Goal: Task Accomplishment & Management: Use online tool/utility

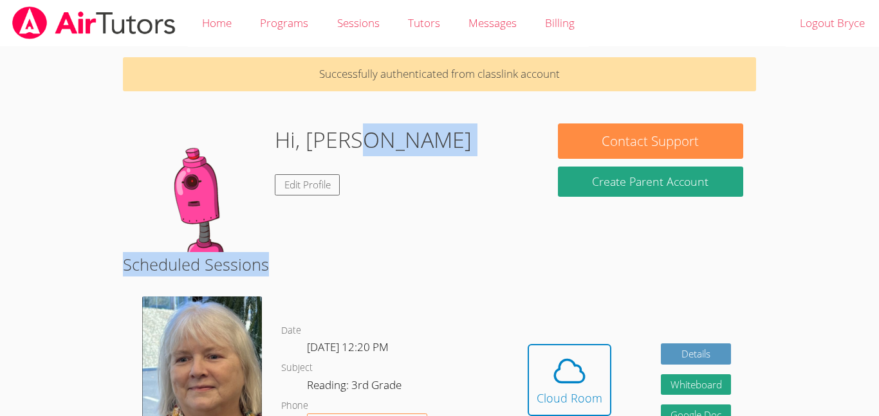
drag, startPoint x: 521, startPoint y: 244, endPoint x: 522, endPoint y: 261, distance: 16.8
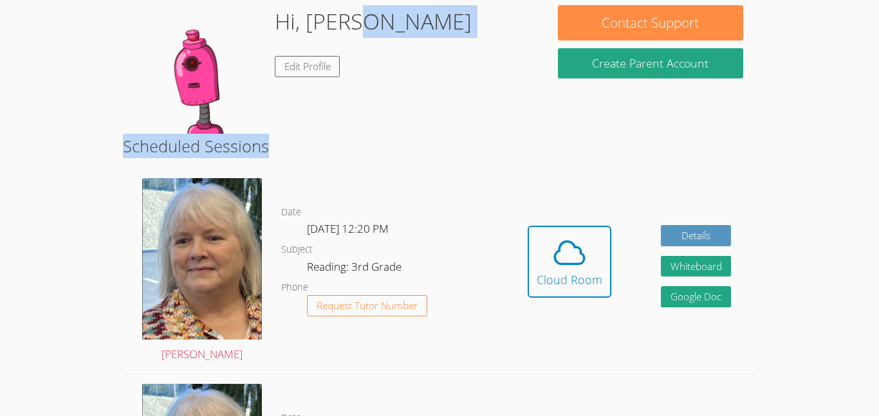
scroll to position [154, 0]
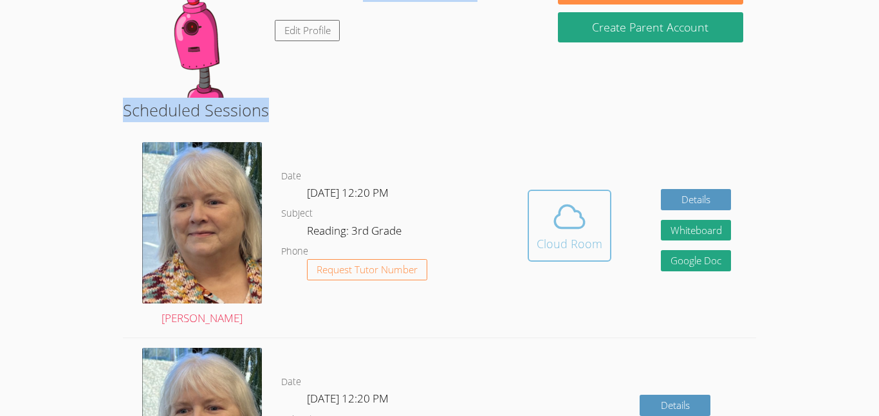
click at [572, 227] on icon at bounding box center [569, 216] width 30 height 23
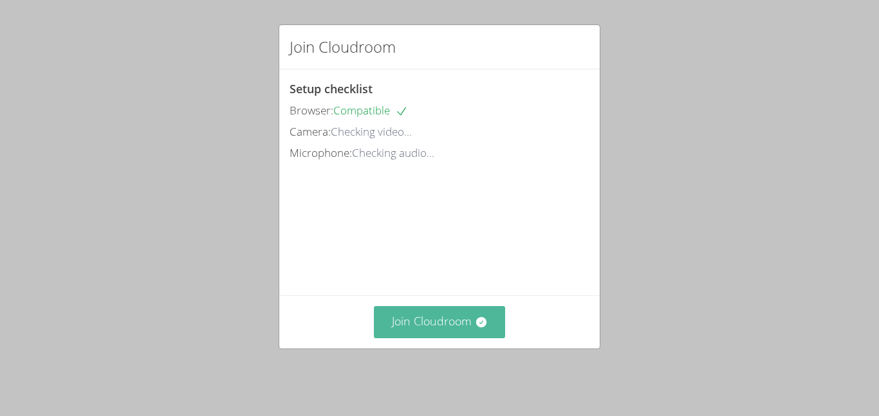
click at [471, 325] on button "Join Cloudroom" at bounding box center [440, 322] width 132 height 32
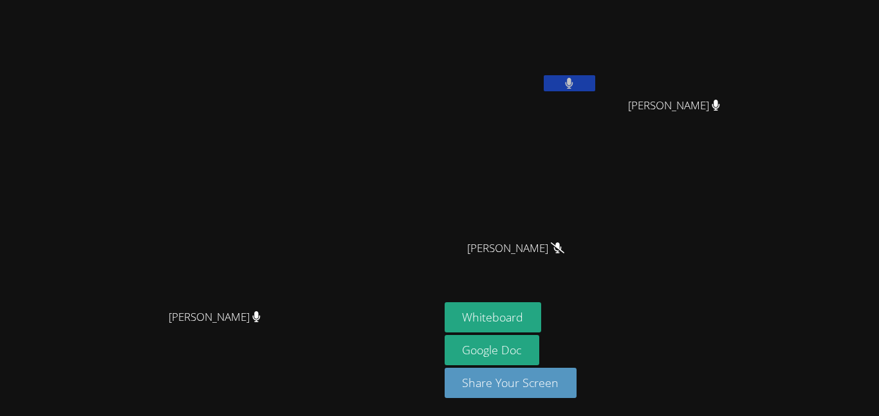
click at [586, 82] on video at bounding box center [520, 48] width 153 height 86
click at [595, 83] on button at bounding box center [568, 83] width 51 height 16
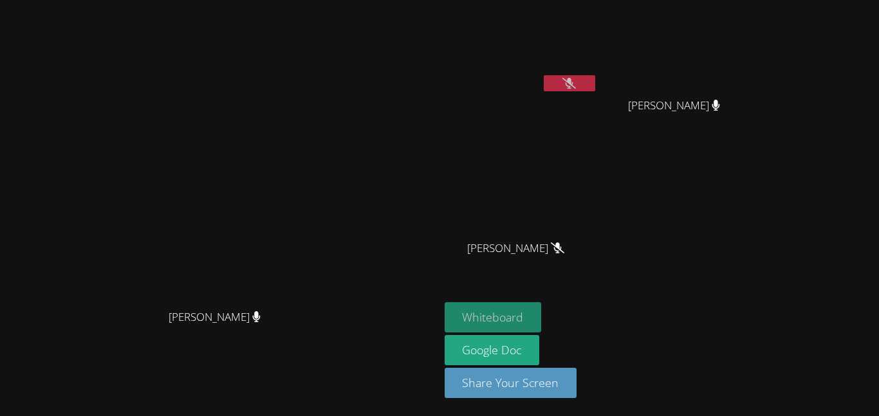
click at [542, 307] on button "Whiteboard" at bounding box center [492, 317] width 97 height 30
click at [595, 78] on button at bounding box center [568, 83] width 51 height 16
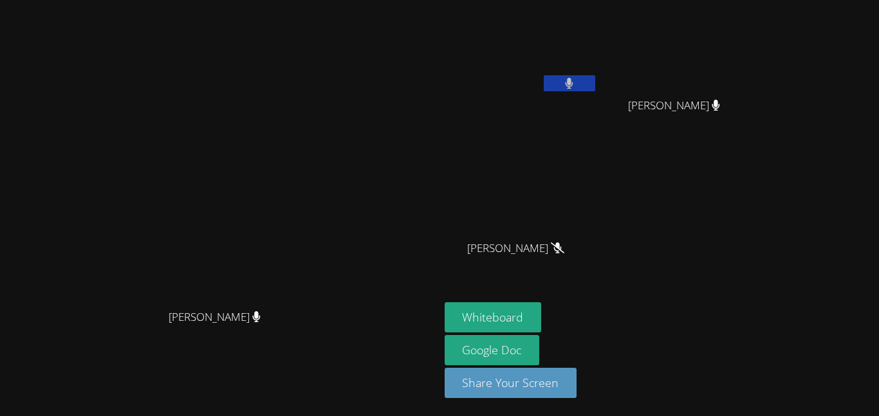
click at [595, 78] on button at bounding box center [568, 83] width 51 height 16
click at [595, 89] on button at bounding box center [568, 83] width 51 height 16
click at [576, 87] on icon at bounding box center [569, 83] width 14 height 11
click at [595, 84] on button at bounding box center [568, 83] width 51 height 16
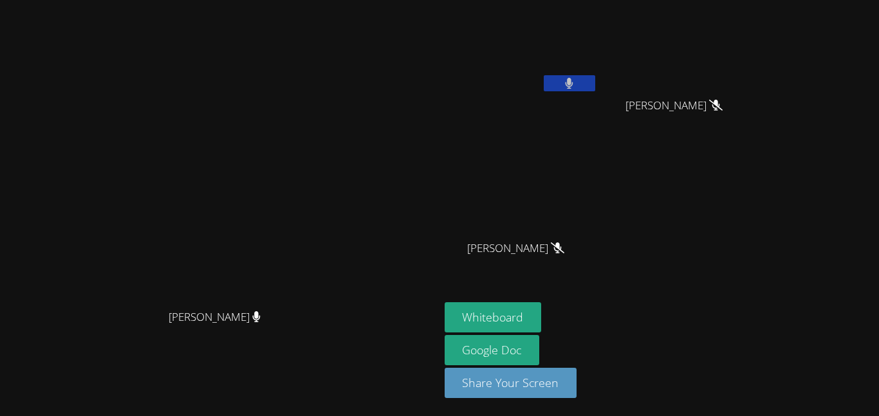
click at [595, 89] on button at bounding box center [568, 83] width 51 height 16
click at [595, 80] on button at bounding box center [568, 83] width 51 height 16
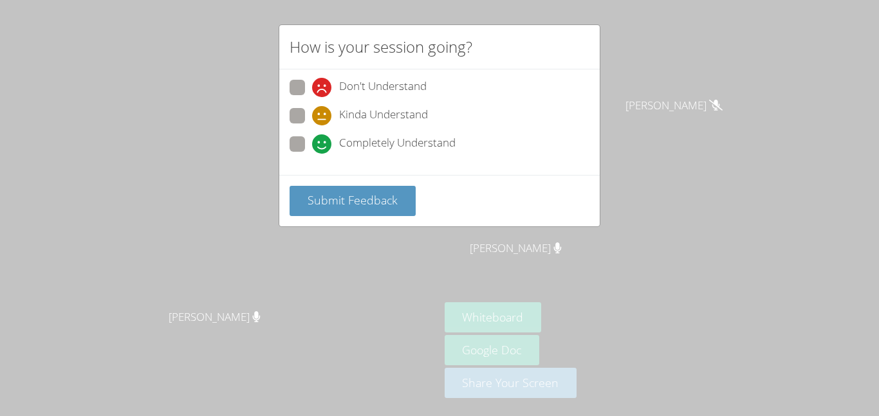
click at [365, 138] on span "Completely Understand" at bounding box center [397, 143] width 116 height 19
click at [323, 138] on input "Completely Understand" at bounding box center [317, 141] width 11 height 11
radio input "true"
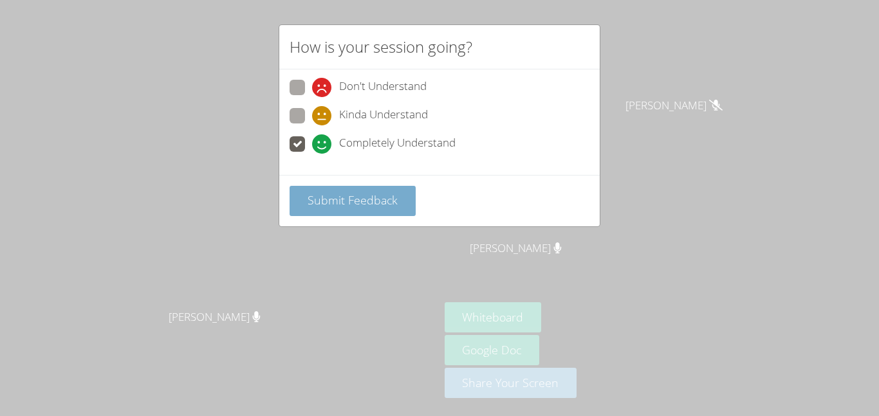
click at [370, 199] on span "Submit Feedback" at bounding box center [352, 199] width 90 height 15
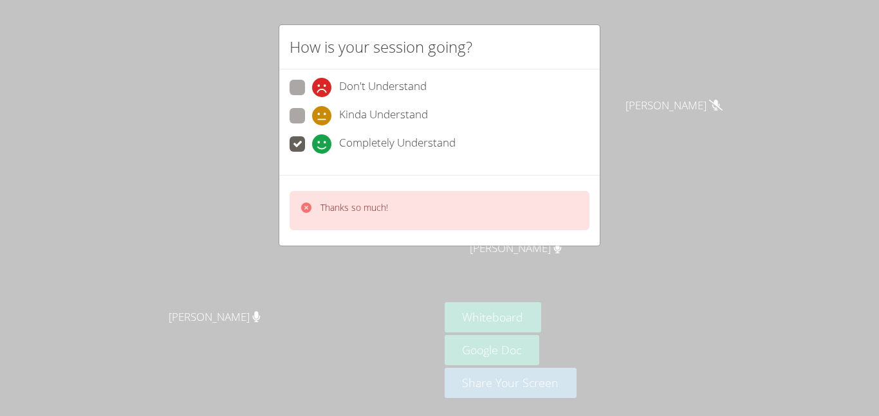
click at [342, 339] on div "How is your session going? Don't Understand Kinda Understand Completely Underst…" at bounding box center [439, 208] width 879 height 416
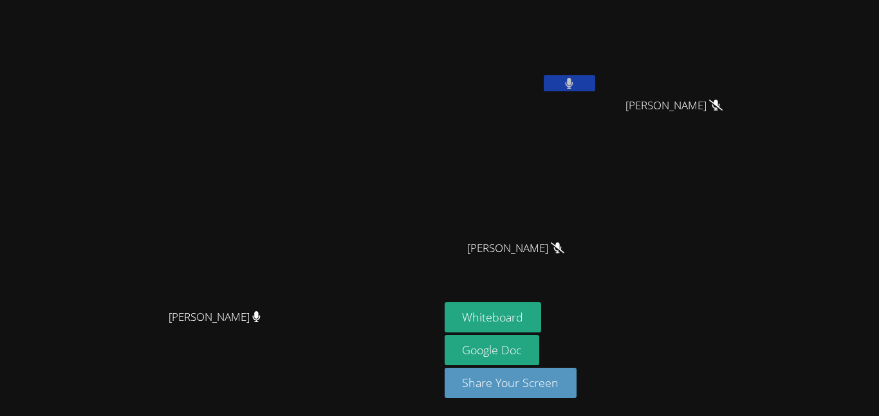
click at [595, 84] on button at bounding box center [568, 83] width 51 height 16
click at [595, 77] on button at bounding box center [568, 83] width 51 height 16
click at [595, 85] on button at bounding box center [568, 83] width 51 height 16
click at [595, 76] on button at bounding box center [568, 83] width 51 height 16
click at [595, 75] on button at bounding box center [568, 83] width 51 height 16
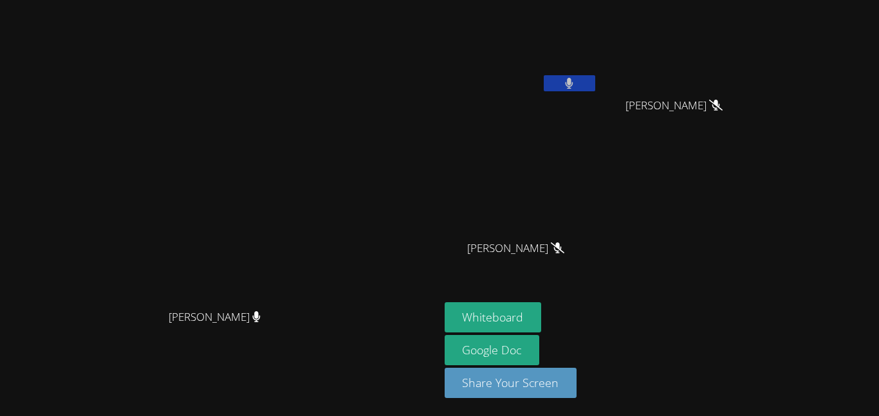
click at [595, 75] on button at bounding box center [568, 83] width 51 height 16
click at [595, 81] on button at bounding box center [568, 83] width 51 height 16
click at [595, 83] on button at bounding box center [568, 83] width 51 height 16
click at [573, 84] on icon at bounding box center [569, 83] width 8 height 11
click at [595, 82] on button at bounding box center [568, 83] width 51 height 16
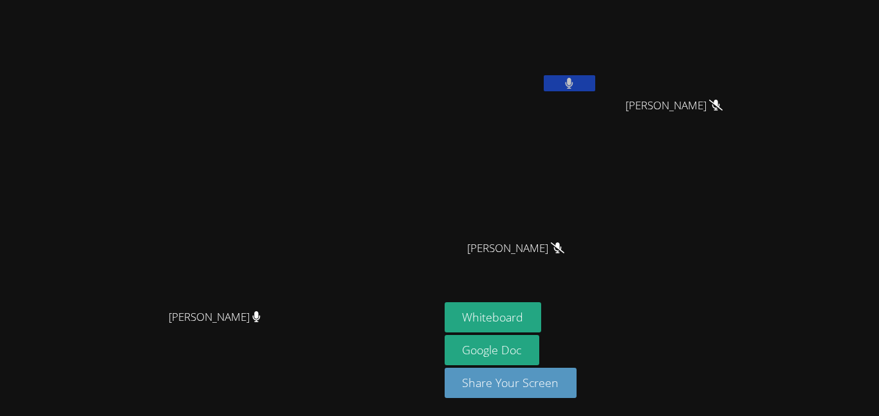
click at [595, 85] on button at bounding box center [568, 83] width 51 height 16
click at [595, 80] on button at bounding box center [568, 83] width 51 height 16
click at [595, 84] on button at bounding box center [568, 83] width 51 height 16
click at [595, 76] on button at bounding box center [568, 83] width 51 height 16
click at [573, 86] on icon at bounding box center [569, 83] width 8 height 11
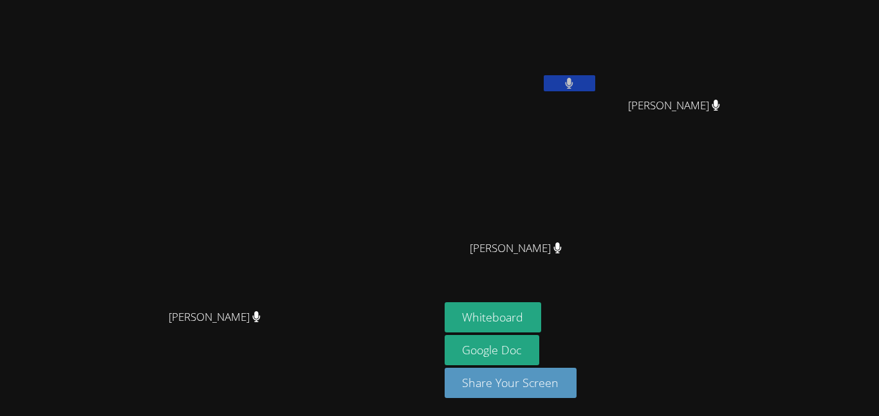
click at [595, 82] on button at bounding box center [568, 83] width 51 height 16
click at [595, 78] on button at bounding box center [568, 83] width 51 height 16
click at [595, 75] on button at bounding box center [568, 83] width 51 height 16
